Goal: Communication & Community: Answer question/provide support

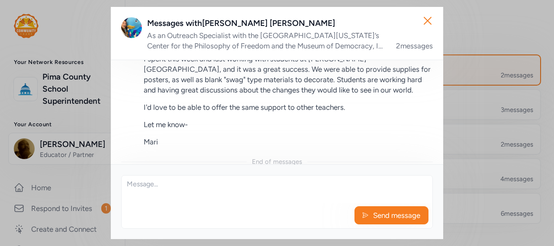
scroll to position [255, 0]
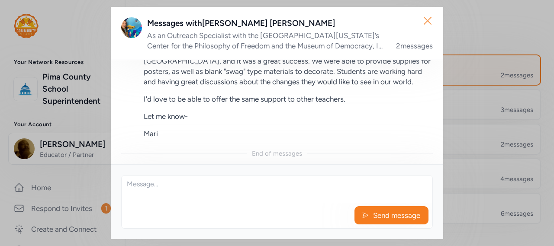
click at [428, 24] on icon "button" at bounding box center [427, 21] width 14 height 14
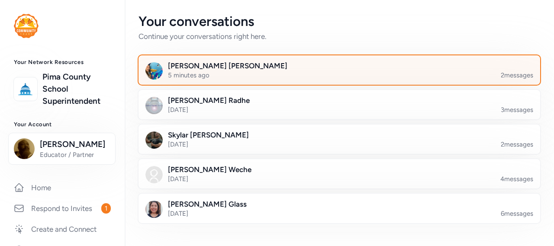
click at [413, 67] on div at bounding box center [345, 75] width 401 height 29
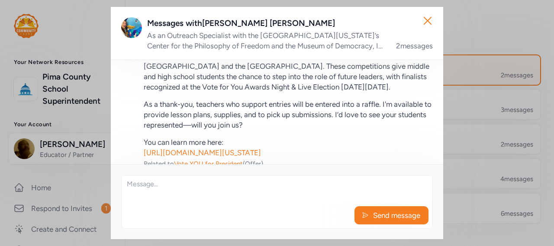
scroll to position [67, 0]
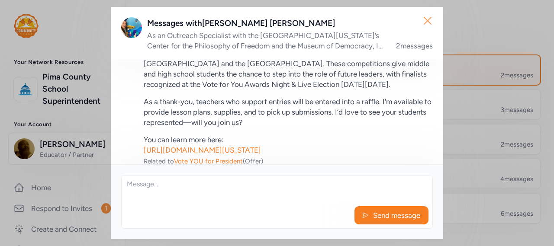
click at [428, 21] on icon "button" at bounding box center [427, 21] width 14 height 14
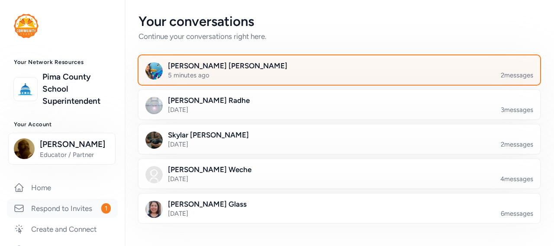
click at [62, 206] on link "Respond to Invites 1" at bounding box center [62, 208] width 111 height 19
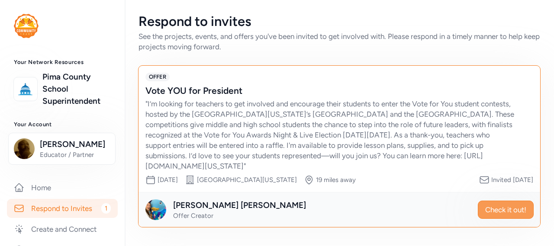
click at [485, 210] on span "Check it out!" at bounding box center [505, 210] width 41 height 10
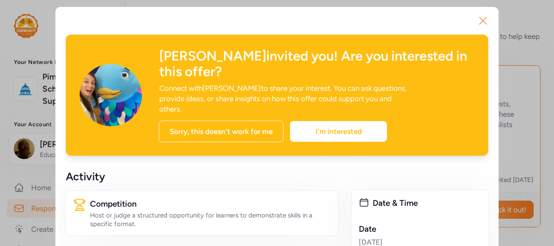
click at [485, 19] on icon "button" at bounding box center [483, 21] width 14 height 14
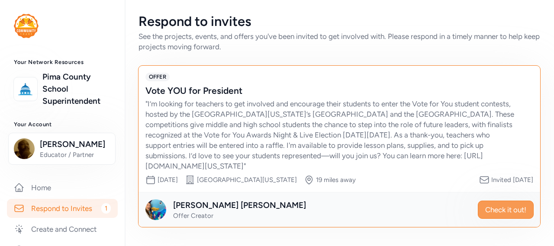
click at [490, 210] on span "Check it out!" at bounding box center [505, 210] width 41 height 10
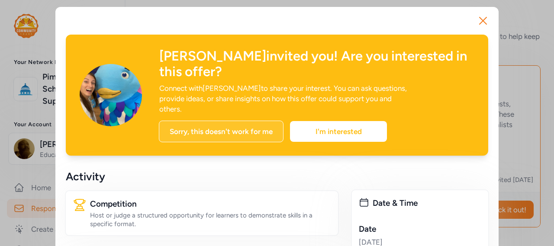
click at [230, 121] on div "Sorry, this doesn't work for me" at bounding box center [221, 132] width 125 height 22
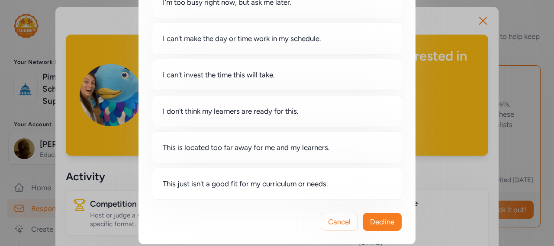
scroll to position [83, 0]
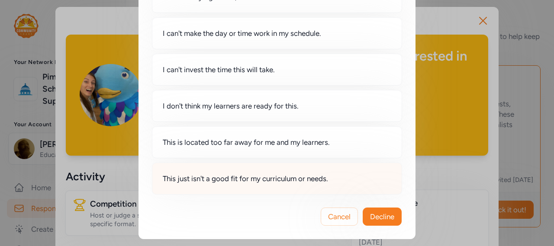
click at [331, 186] on div "This just isn't a good fit for my curriculum or needs." at bounding box center [277, 179] width 250 height 32
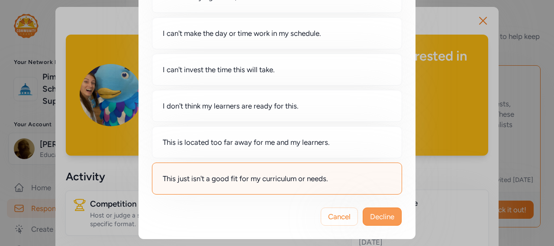
click at [379, 216] on span "Decline" at bounding box center [382, 217] width 24 height 10
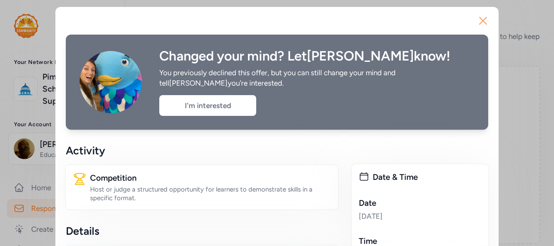
click at [488, 17] on button "Close" at bounding box center [483, 21] width 28 height 28
